Goal: Information Seeking & Learning: Learn about a topic

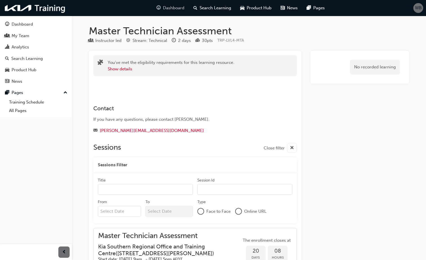
click at [176, 9] on span "Dashboard" at bounding box center [173, 8] width 21 height 6
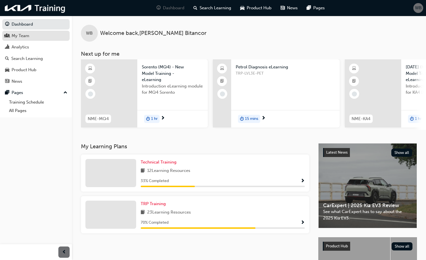
click at [32, 37] on div "My Team" at bounding box center [36, 35] width 62 height 7
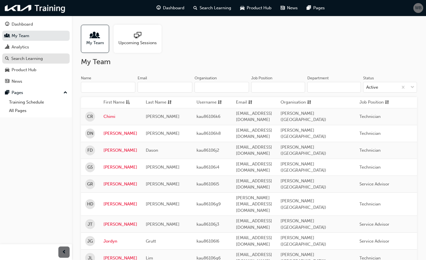
click at [52, 57] on div "Search Learning" at bounding box center [36, 58] width 62 height 7
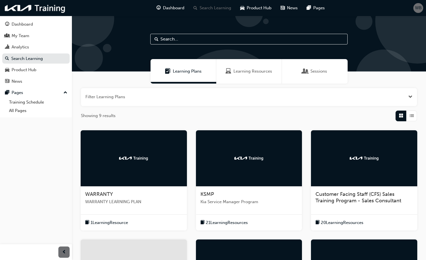
click at [258, 73] on span "Learning Resources" at bounding box center [252, 71] width 39 height 6
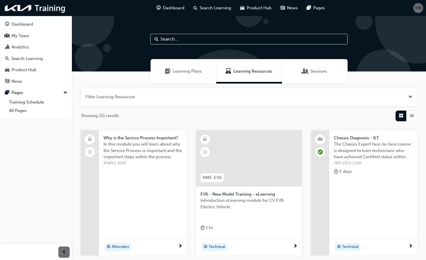
click at [312, 70] on span "Sessions" at bounding box center [318, 71] width 17 height 6
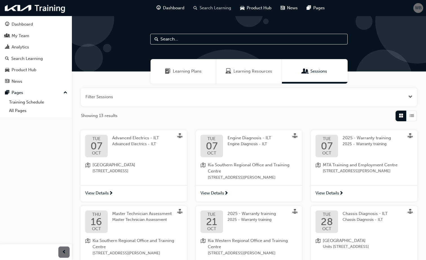
click at [210, 9] on span "Search Learning" at bounding box center [215, 8] width 32 height 6
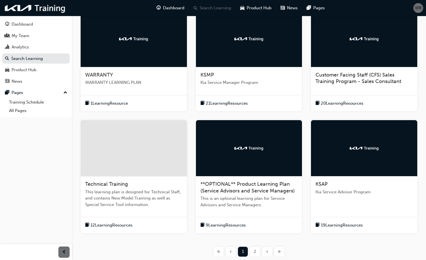
scroll to position [21, 0]
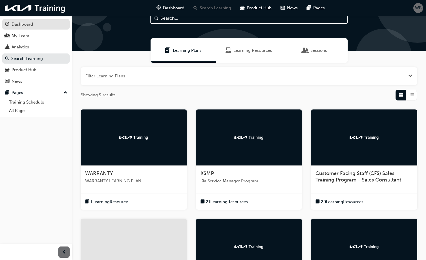
click at [37, 25] on div "Dashboard" at bounding box center [36, 24] width 62 height 7
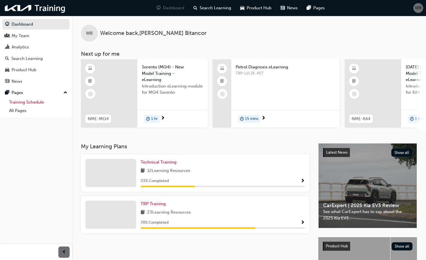
click at [43, 101] on link "Training Schedule" at bounding box center [38, 102] width 63 height 9
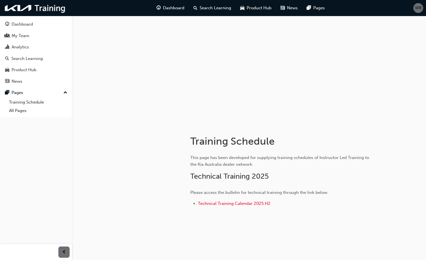
scroll to position [7, 0]
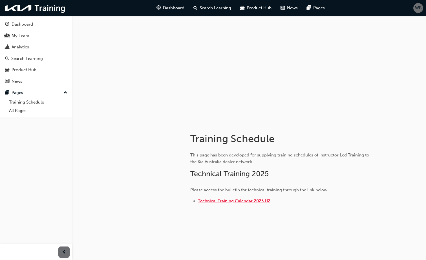
click at [243, 201] on span "Technical Training Calendar 2025 H2" at bounding box center [234, 201] width 72 height 5
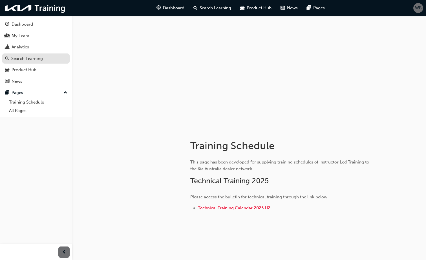
click at [38, 56] on div "Search Learning" at bounding box center [27, 58] width 32 height 6
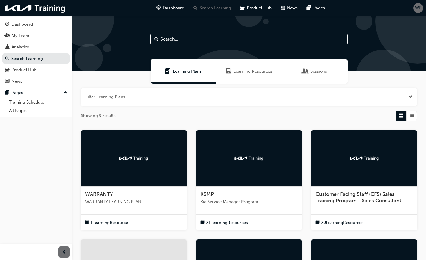
click at [189, 95] on button "button" at bounding box center [249, 97] width 336 height 18
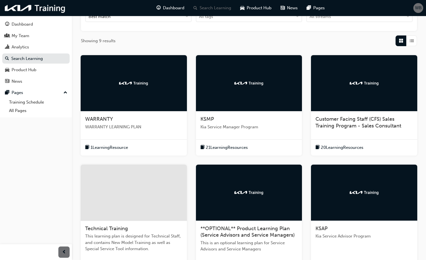
scroll to position [23, 0]
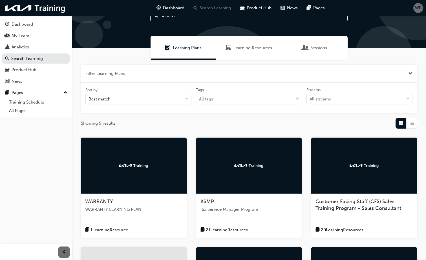
click at [250, 45] on span "Learning Resources" at bounding box center [252, 48] width 39 height 6
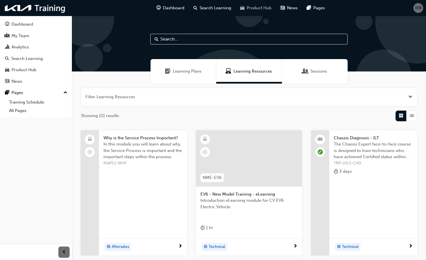
click at [266, 7] on span "Product Hub" at bounding box center [258, 8] width 25 height 6
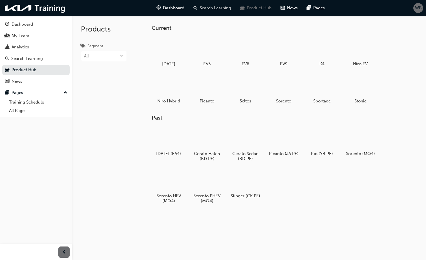
click at [227, 6] on span "Search Learning" at bounding box center [215, 8] width 32 height 6
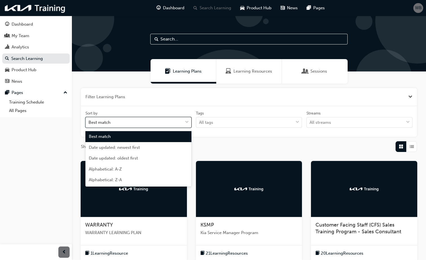
click at [184, 120] on div at bounding box center [187, 122] width 8 height 10
click at [89, 120] on input "Sort by option Best match focused, 1 of 5. 5 results available. Use Up and Down…" at bounding box center [88, 122] width 1 height 5
click at [184, 120] on div at bounding box center [187, 122] width 8 height 10
click at [89, 120] on input "Sort by option Best match focused, 1 of 5. 5 results available. Use Up and Down…" at bounding box center [88, 122] width 1 height 5
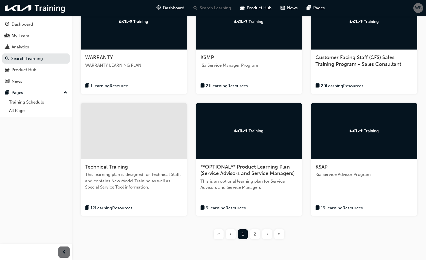
scroll to position [192, 0]
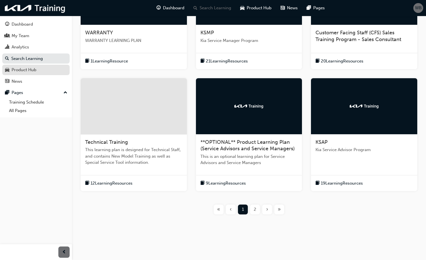
click at [43, 72] on div "Product Hub" at bounding box center [36, 69] width 62 height 7
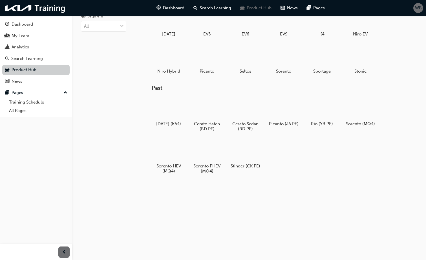
scroll to position [30, 0]
click at [34, 82] on div "News" at bounding box center [36, 81] width 62 height 7
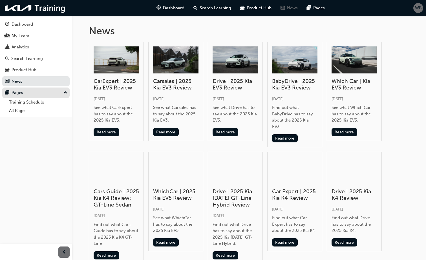
click at [38, 92] on div "Pages" at bounding box center [36, 92] width 62 height 7
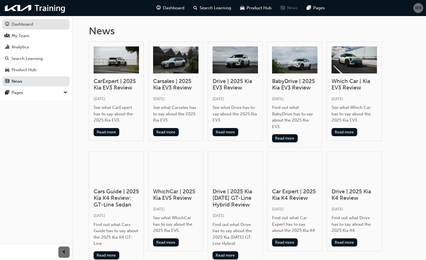
click at [47, 27] on div "Dashboard" at bounding box center [36, 24] width 62 height 7
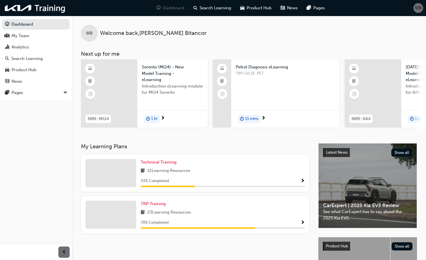
click at [302, 221] on span "Show Progress" at bounding box center [302, 223] width 4 height 5
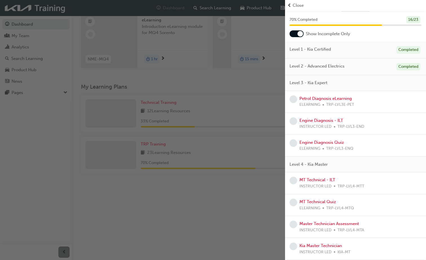
scroll to position [76, 0]
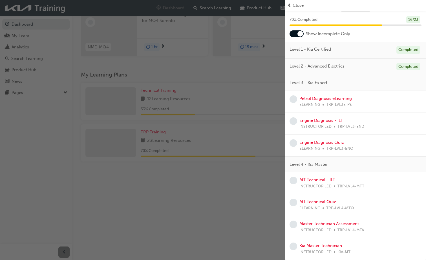
click at [290, 5] on span "prev-icon" at bounding box center [289, 5] width 4 height 6
